Goal: Information Seeking & Learning: Learn about a topic

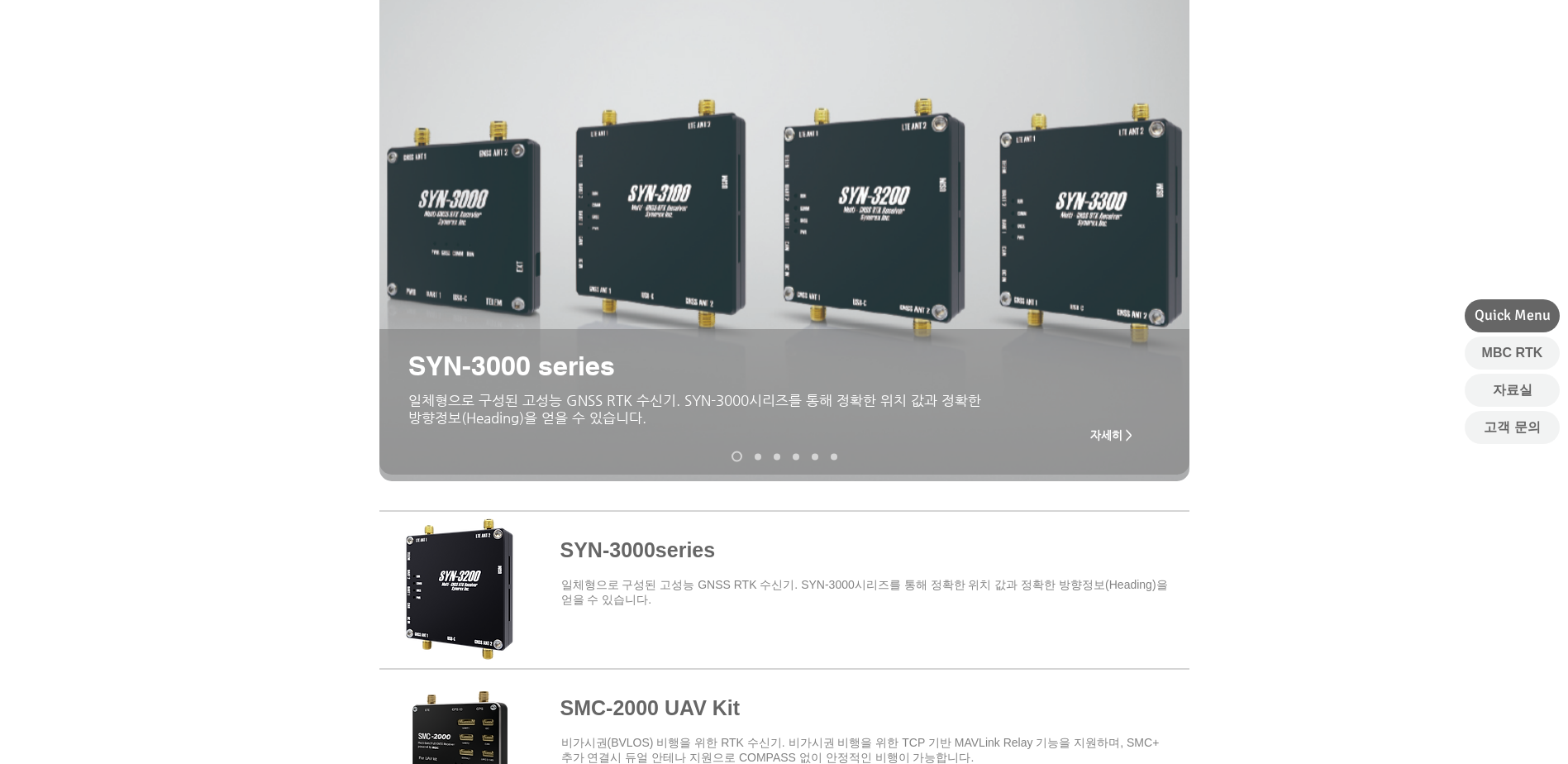
scroll to position [165, 0]
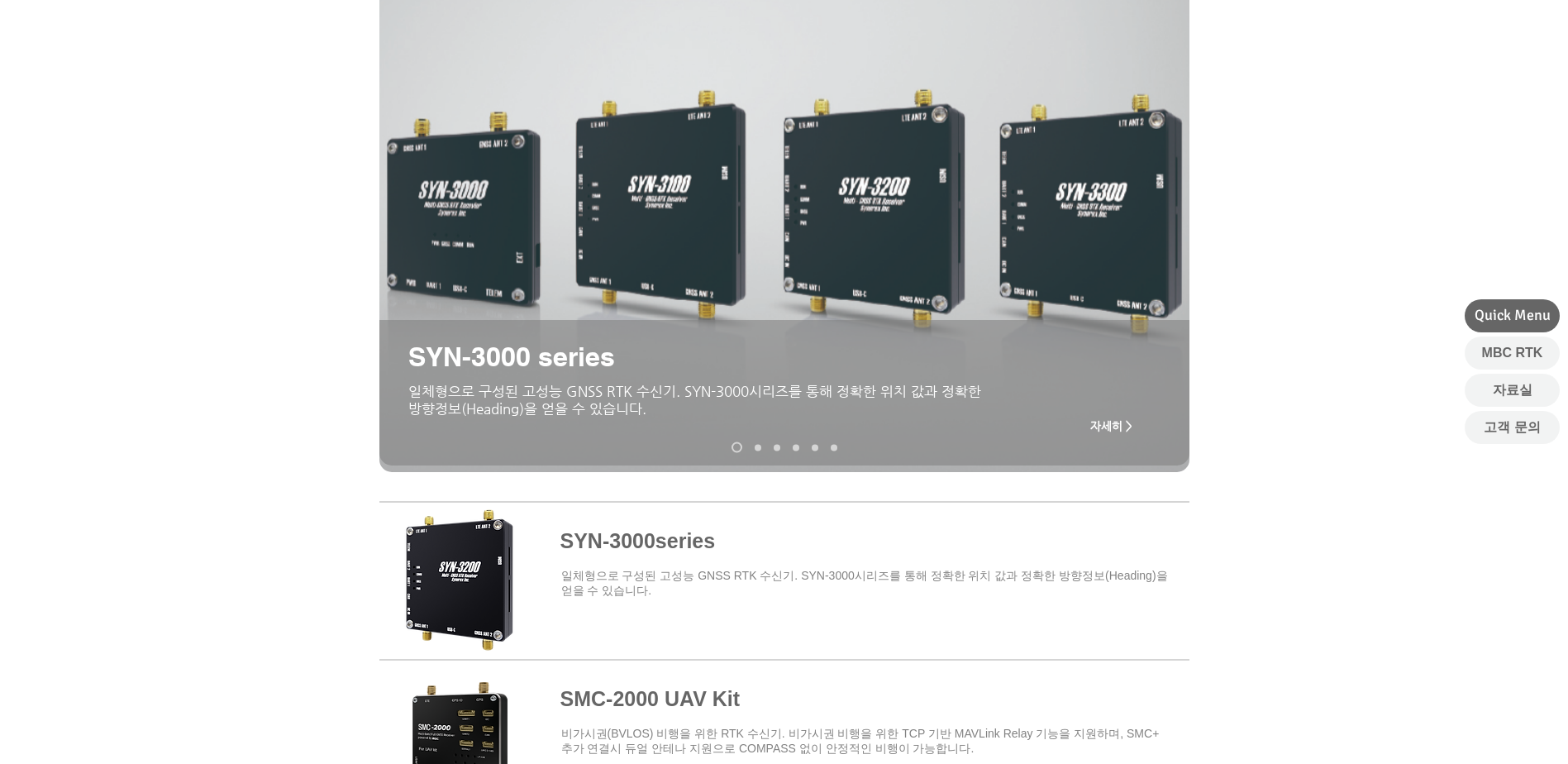
click at [1116, 424] on span "자세히 >" at bounding box center [1111, 425] width 42 height 13
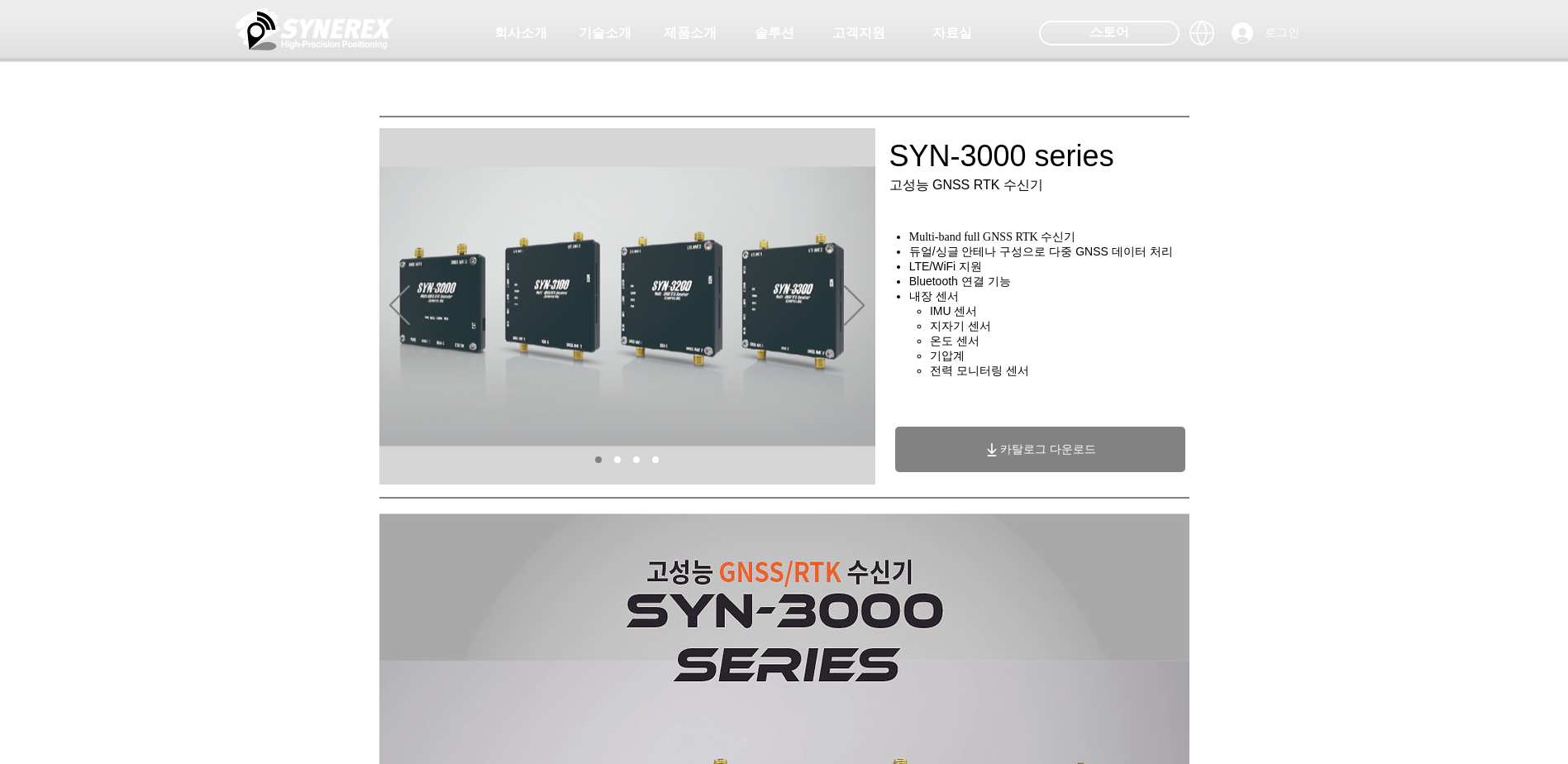
drag, startPoint x: 897, startPoint y: 242, endPoint x: 1096, endPoint y: 243, distance: 199.0
click at [1096, 243] on div at bounding box center [784, 122] width 1568 height 244
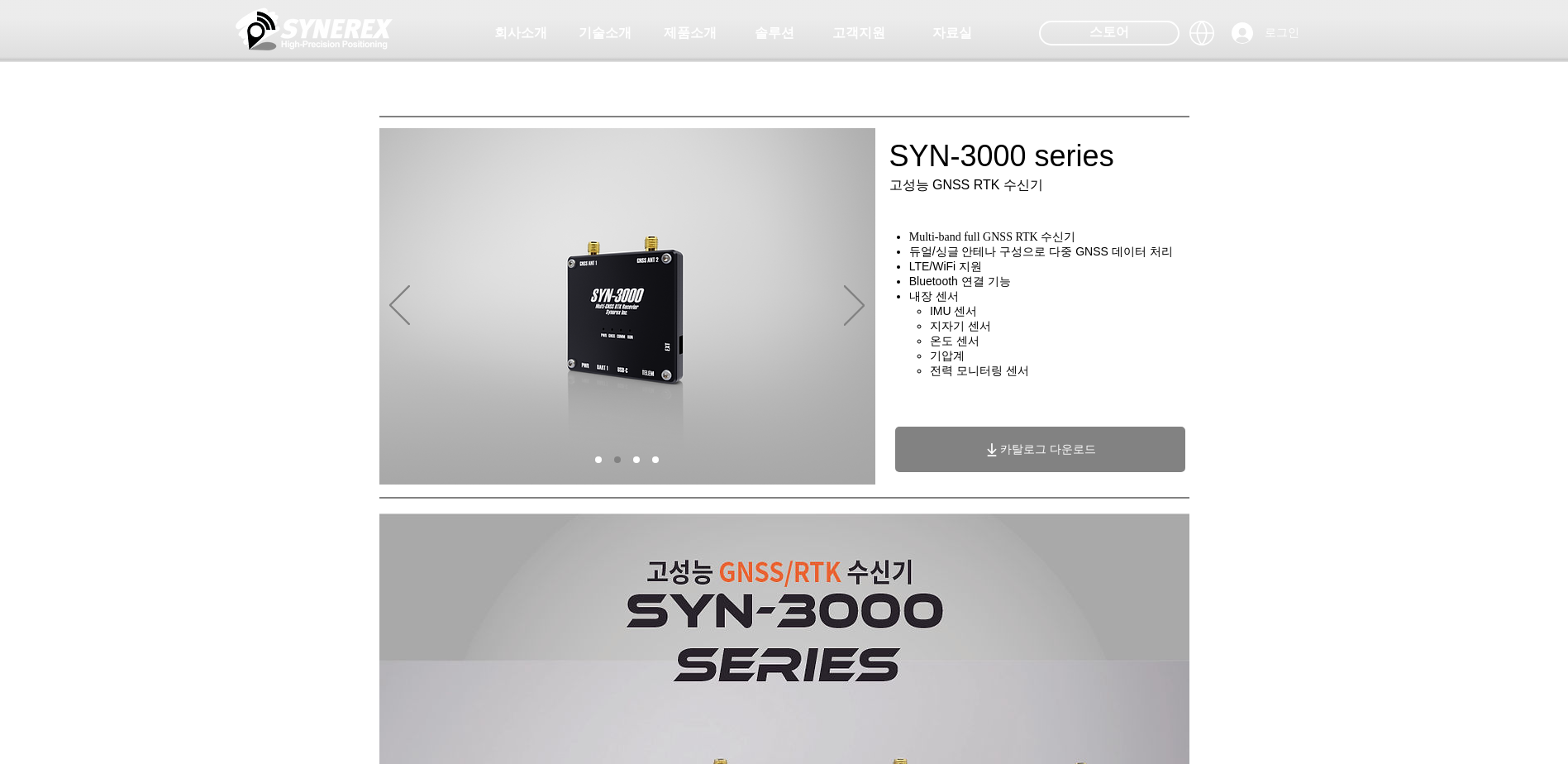
drag, startPoint x: 1110, startPoint y: 245, endPoint x: 927, endPoint y: 236, distance: 183.2
click at [930, 235] on div "초고정밀 위치정보 솔루션 Broadcast RTK #comp-kyq9tmhv svg [data-color="1"] {fill: #000000;…" at bounding box center [784, 126] width 1568 height 253
click at [984, 265] on h4 "LTE/WiFi 지원" at bounding box center [1054, 267] width 290 height 15
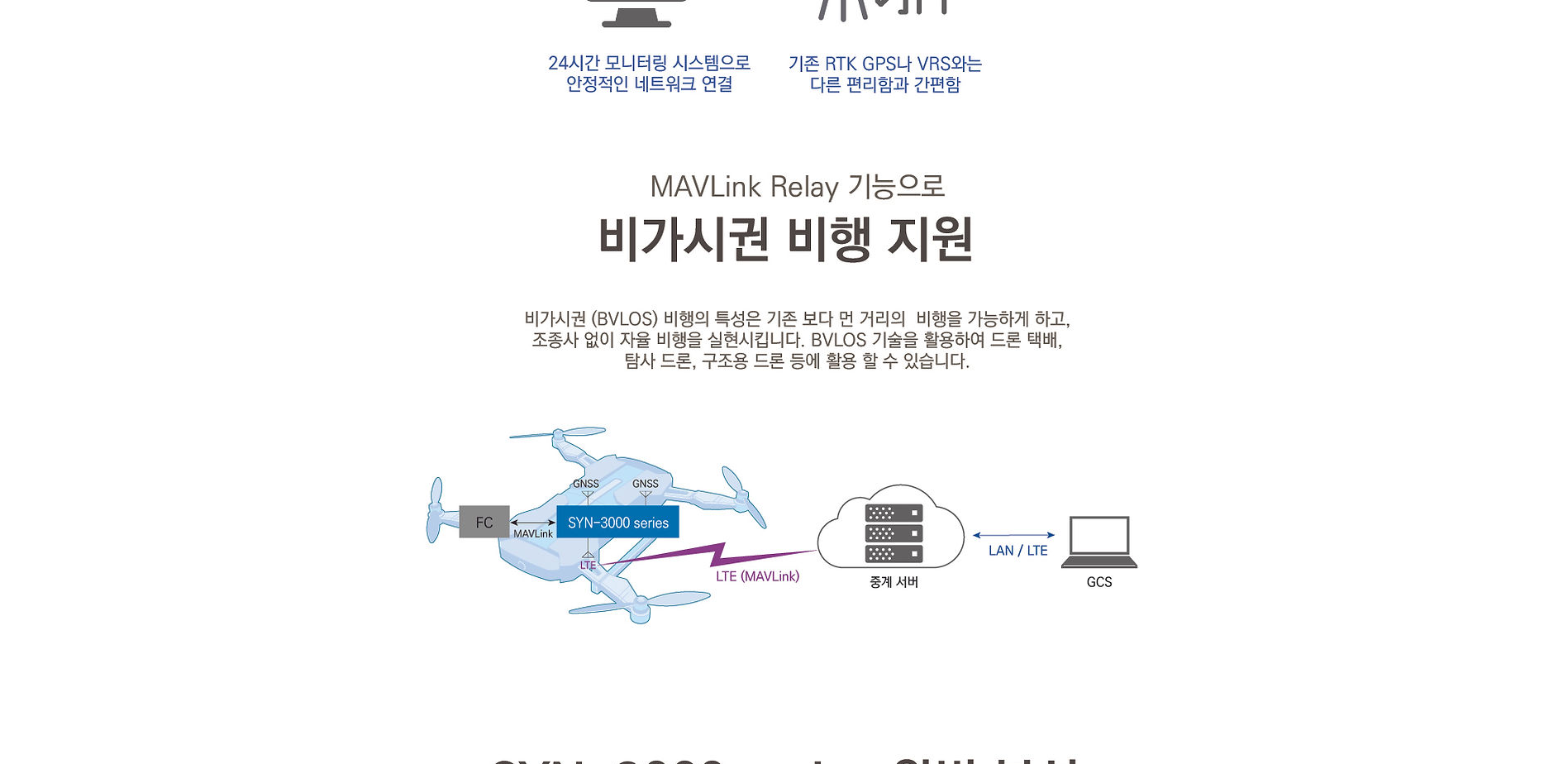
scroll to position [1984, 0]
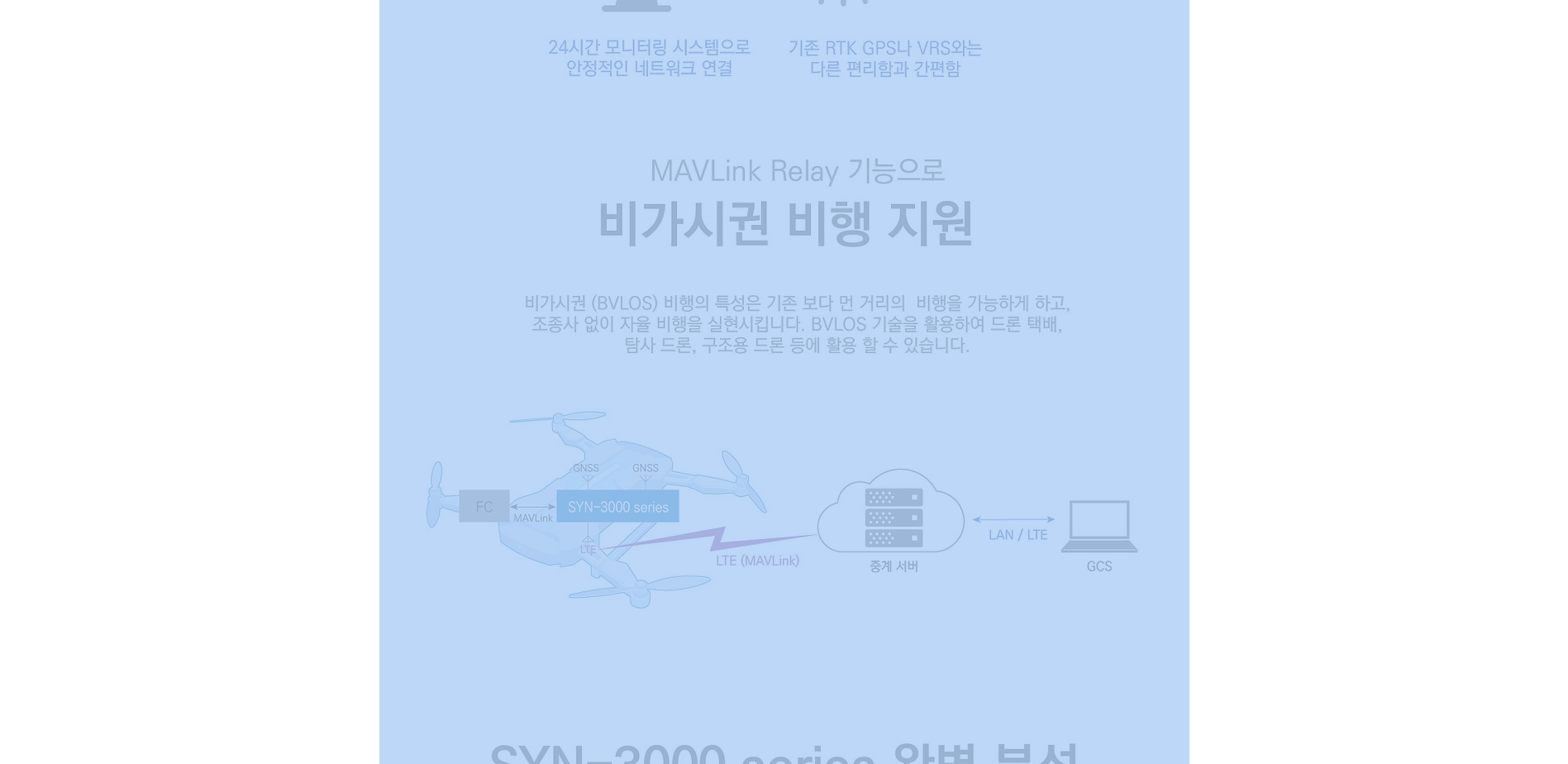
drag, startPoint x: 337, startPoint y: 186, endPoint x: 1044, endPoint y: 260, distance: 710.9
drag, startPoint x: 1044, startPoint y: 260, endPoint x: 957, endPoint y: 320, distance: 105.7
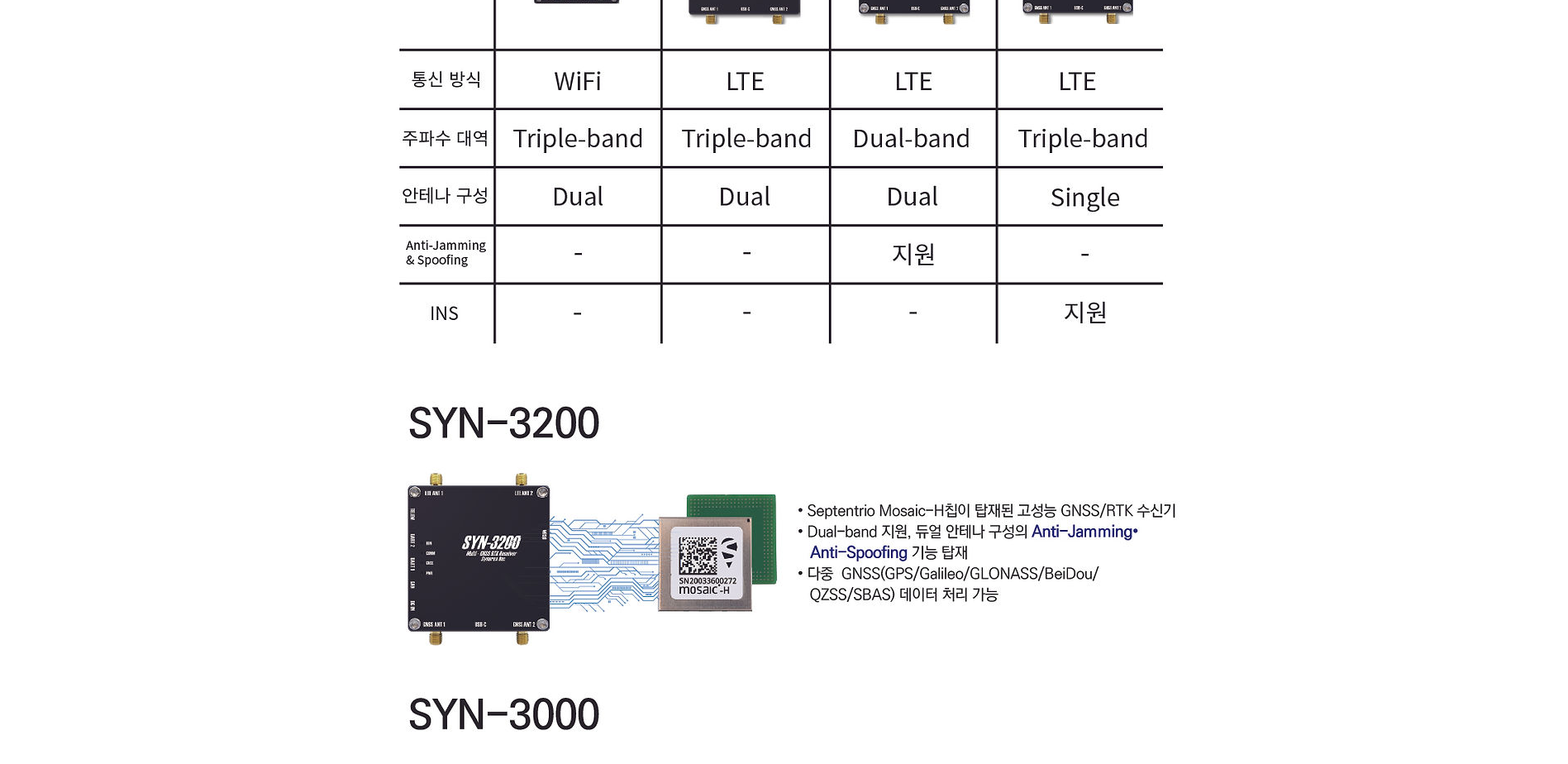
scroll to position [3306, 0]
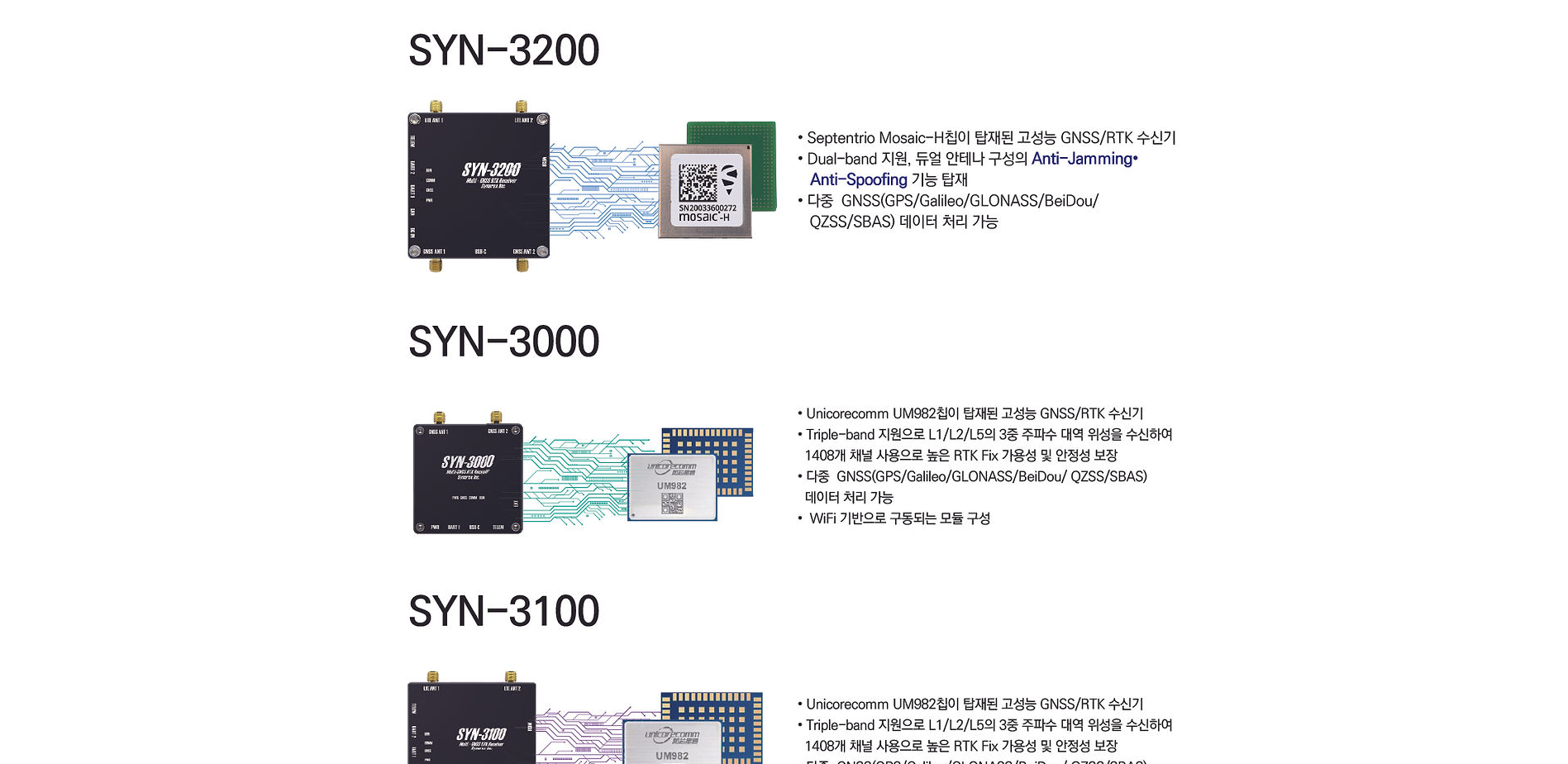
scroll to position [3554, 0]
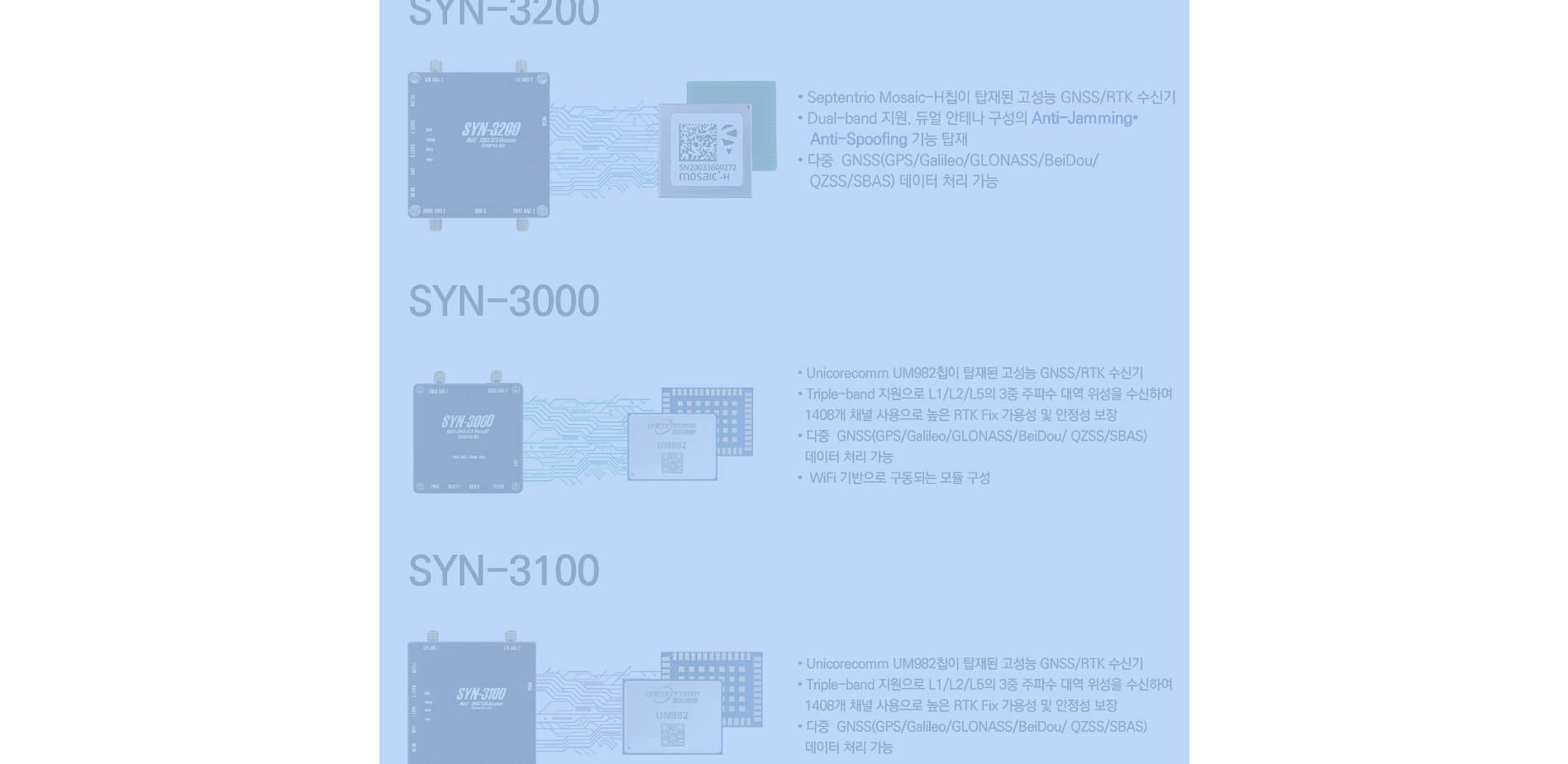
drag, startPoint x: 587, startPoint y: 425, endPoint x: 1040, endPoint y: 451, distance: 453.7
drag, startPoint x: 1040, startPoint y: 451, endPoint x: 1027, endPoint y: 521, distance: 71.2
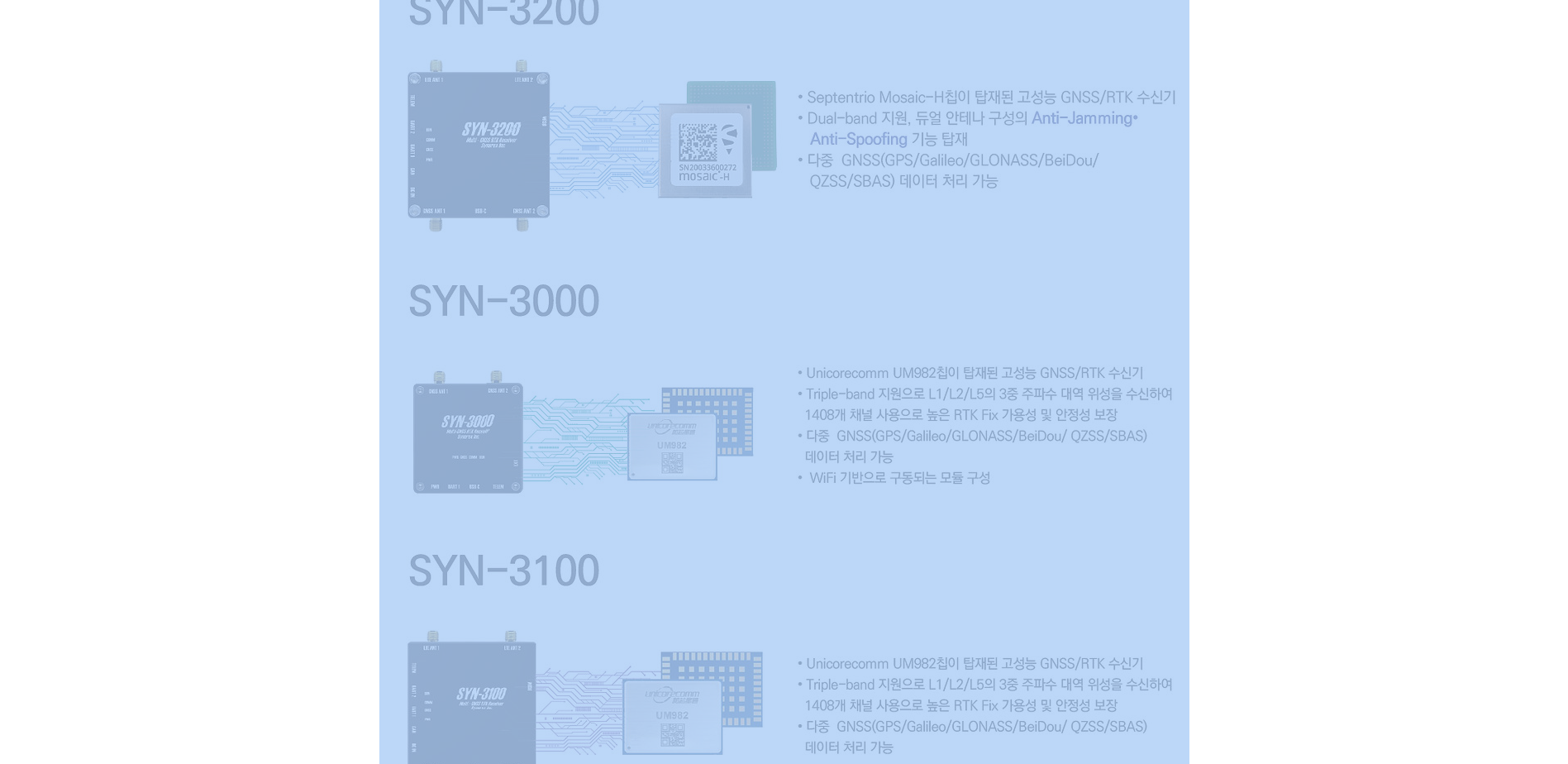
drag, startPoint x: 1071, startPoint y: 436, endPoint x: 1004, endPoint y: 198, distance: 247.3
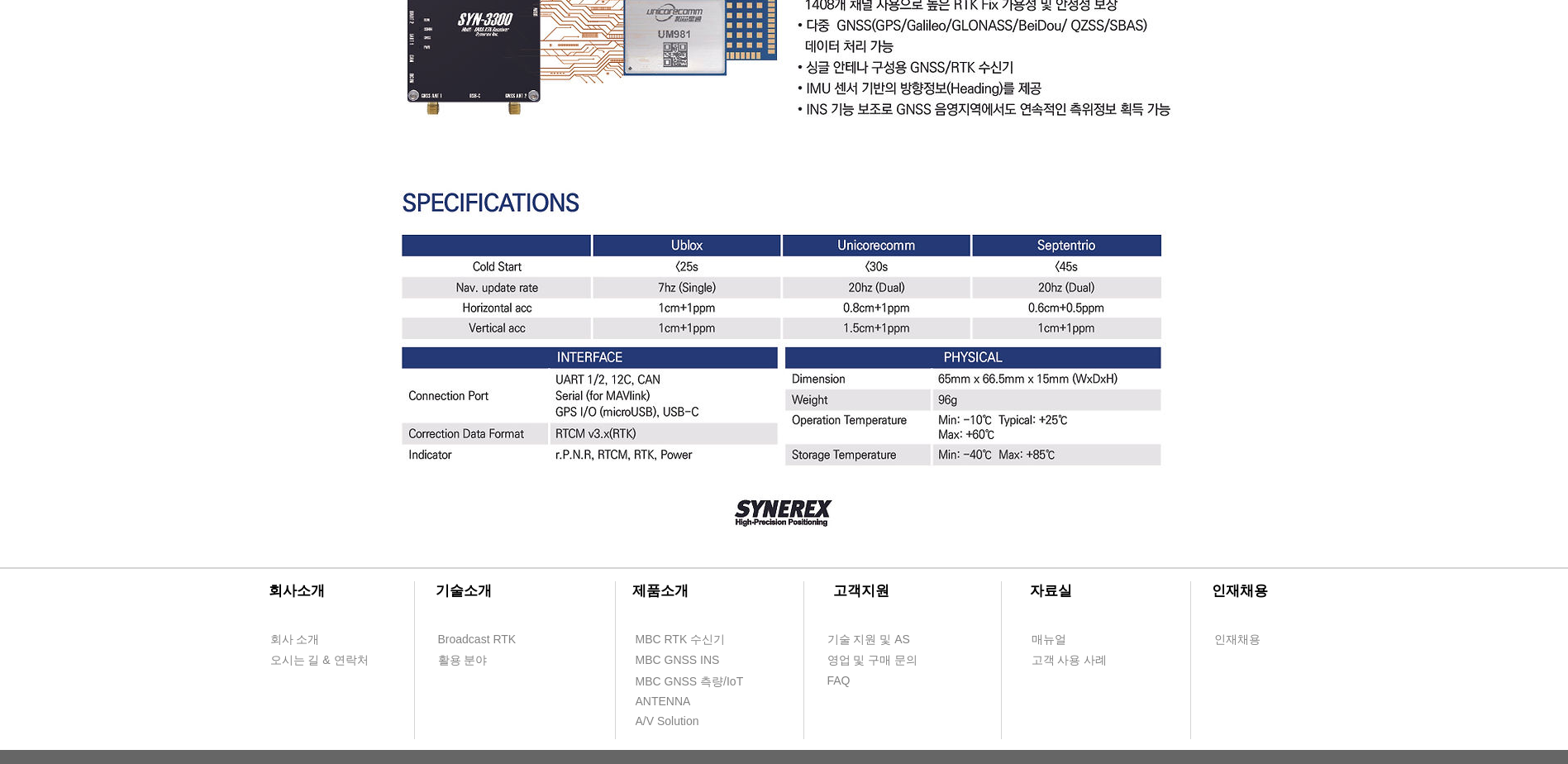
scroll to position [4530, 0]
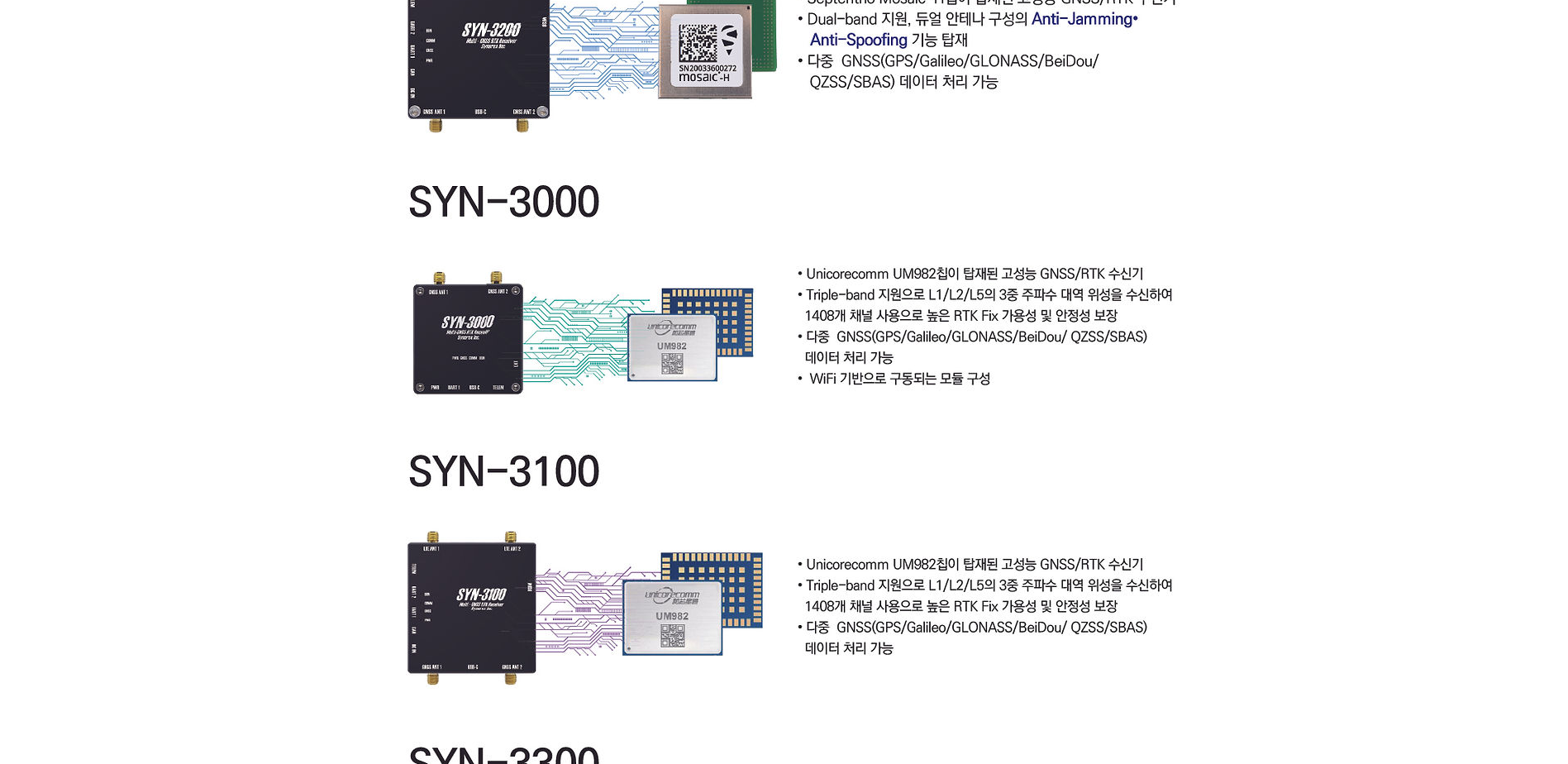
scroll to position [3741, 0]
